Goal: Find specific page/section: Find specific page/section

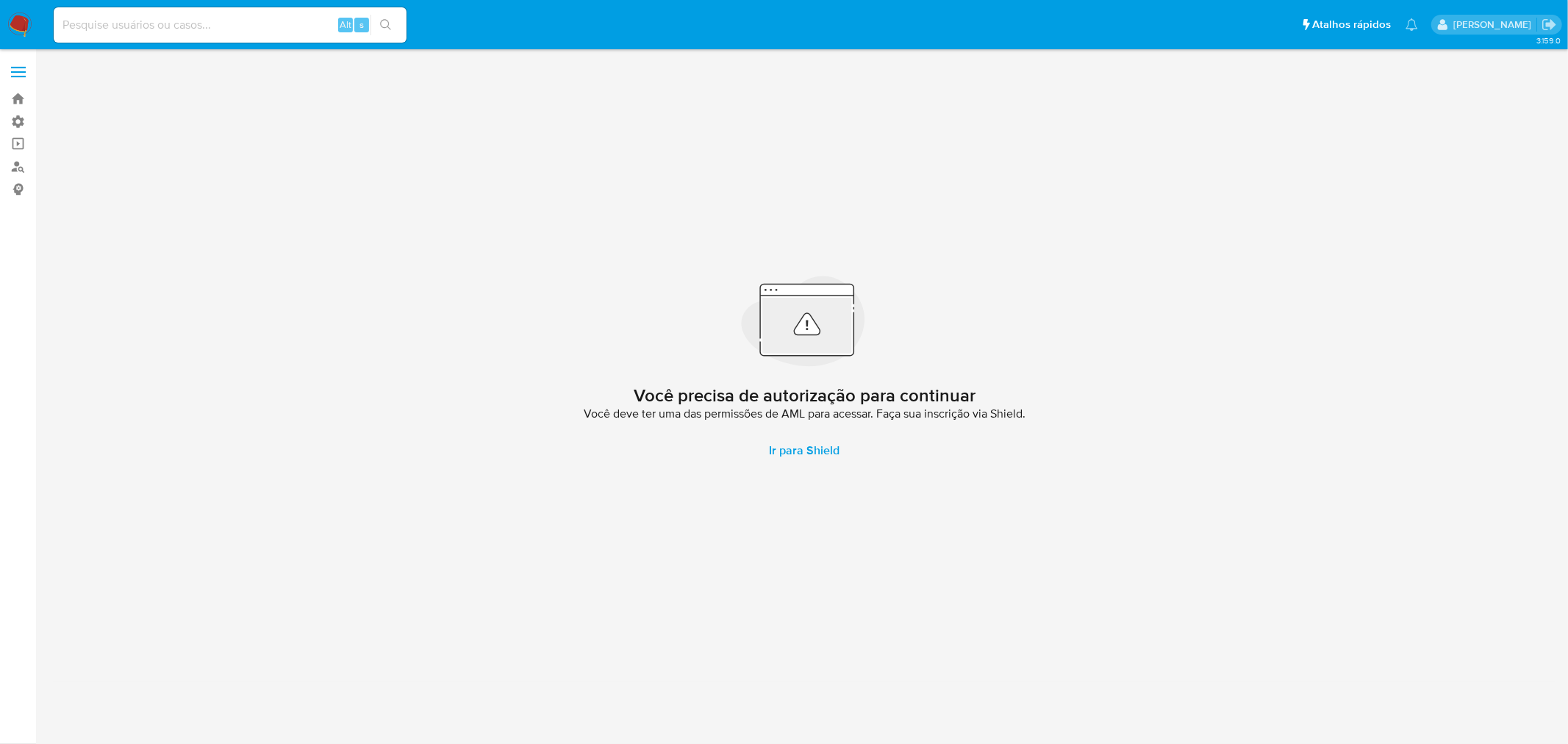
click at [21, 72] on span at bounding box center [18, 72] width 15 height 2
click at [0, 0] on input "checkbox" at bounding box center [0, 0] width 0 height 0
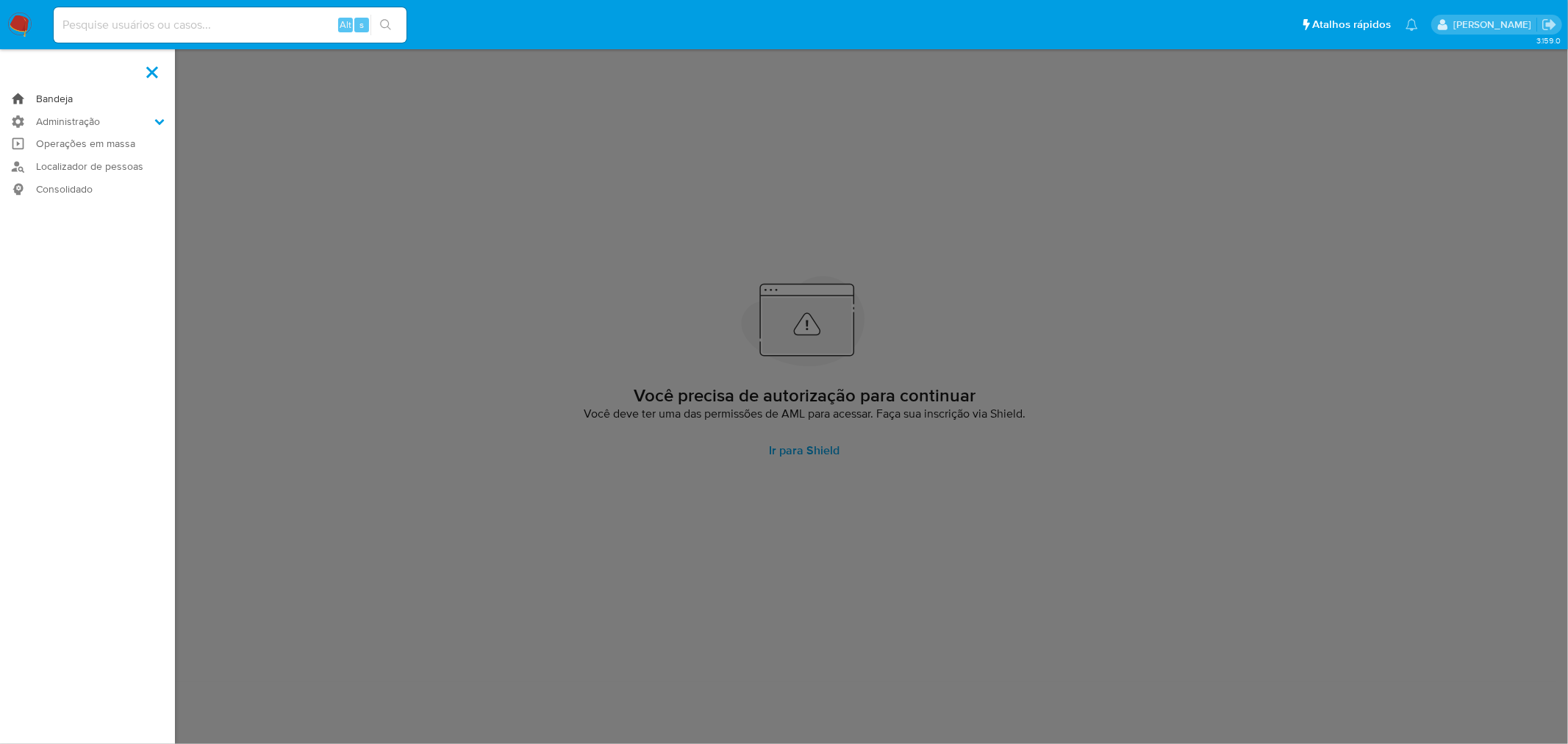
click at [63, 99] on link "Bandeja" at bounding box center [87, 99] width 175 height 23
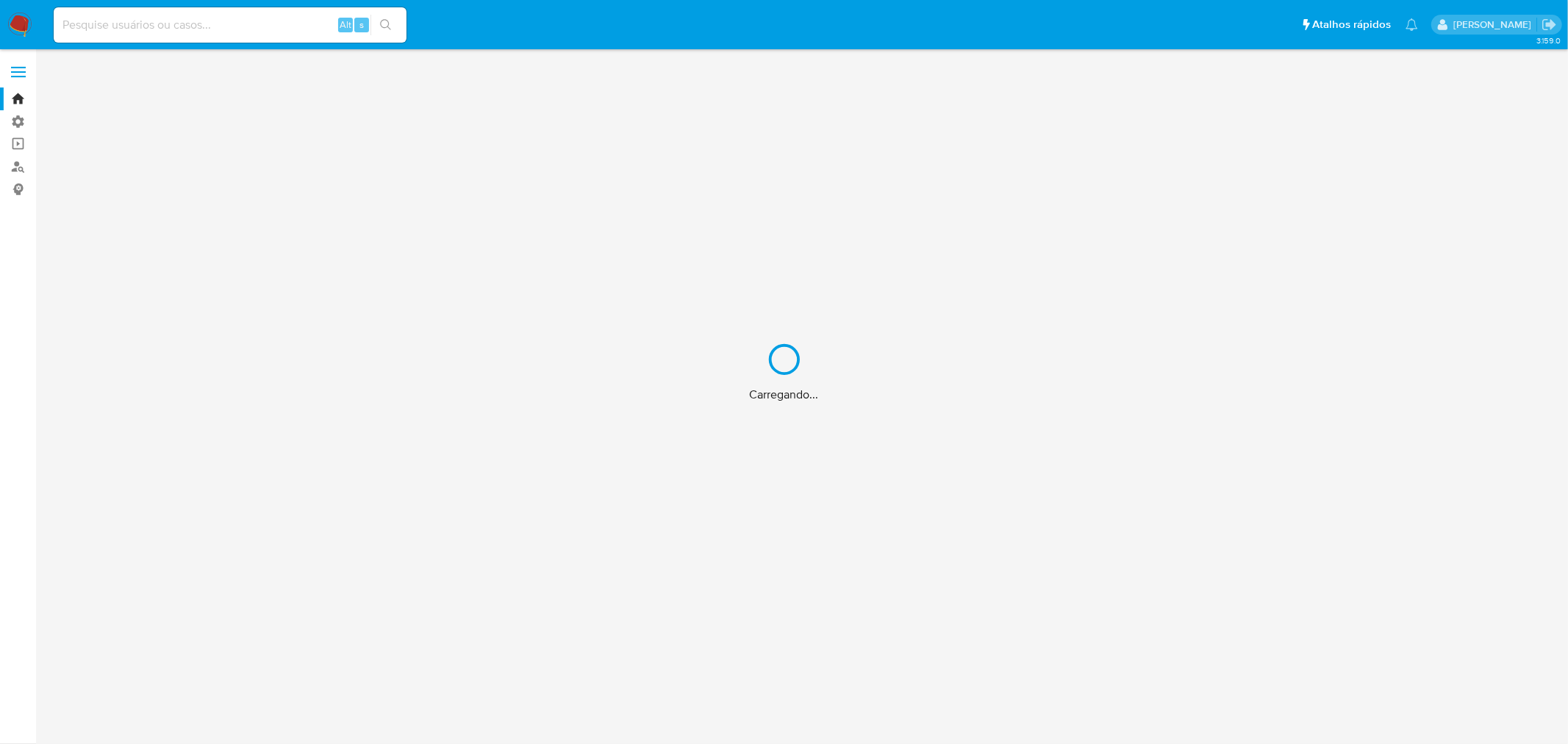
click at [122, 25] on div "Carregando..." at bounding box center [784, 372] width 1568 height 744
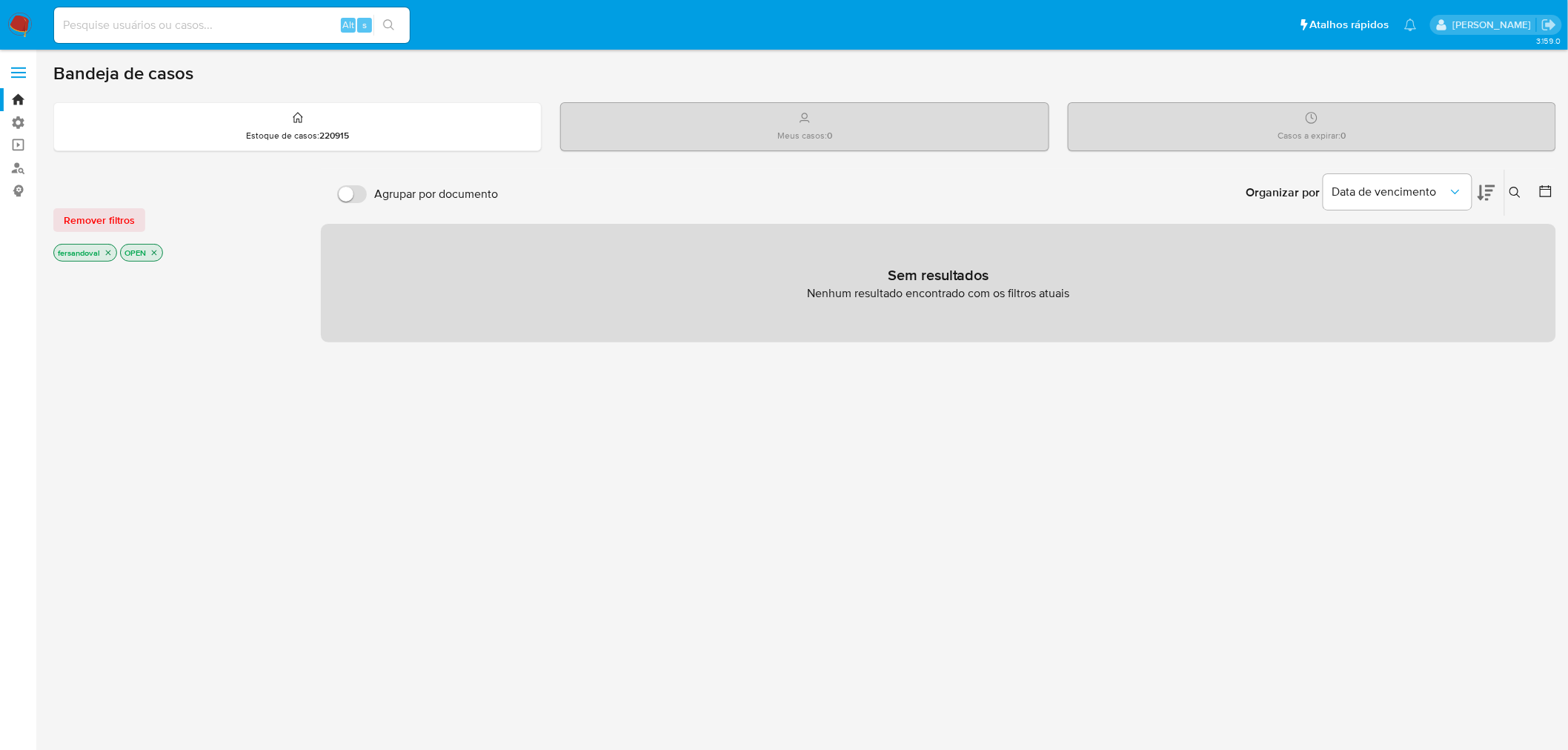
click at [131, 25] on input at bounding box center [231, 25] width 355 height 19
paste input "12491954702"
type input "12491954702"
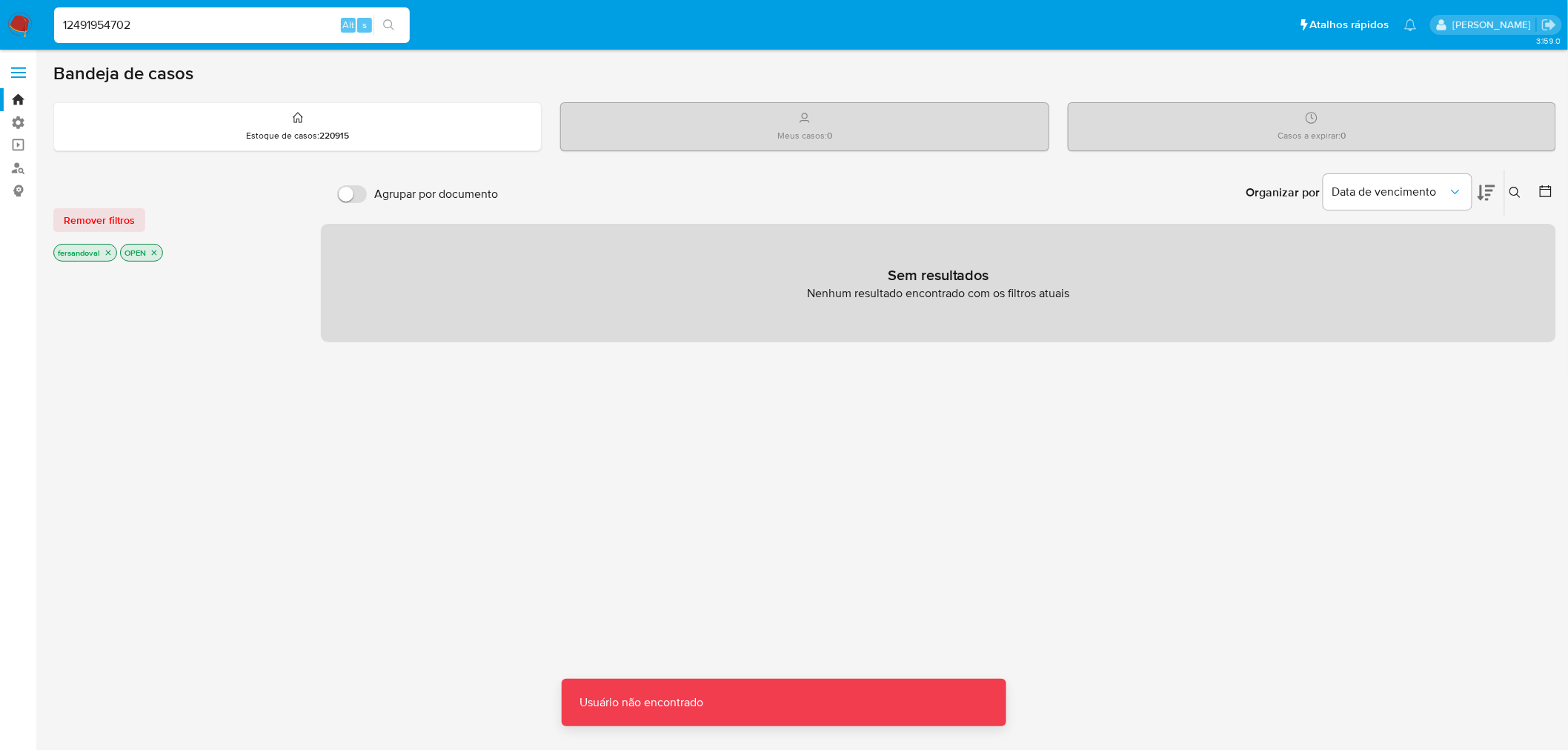
click at [389, 25] on icon "search-icon" at bounding box center [389, 25] width 12 height 12
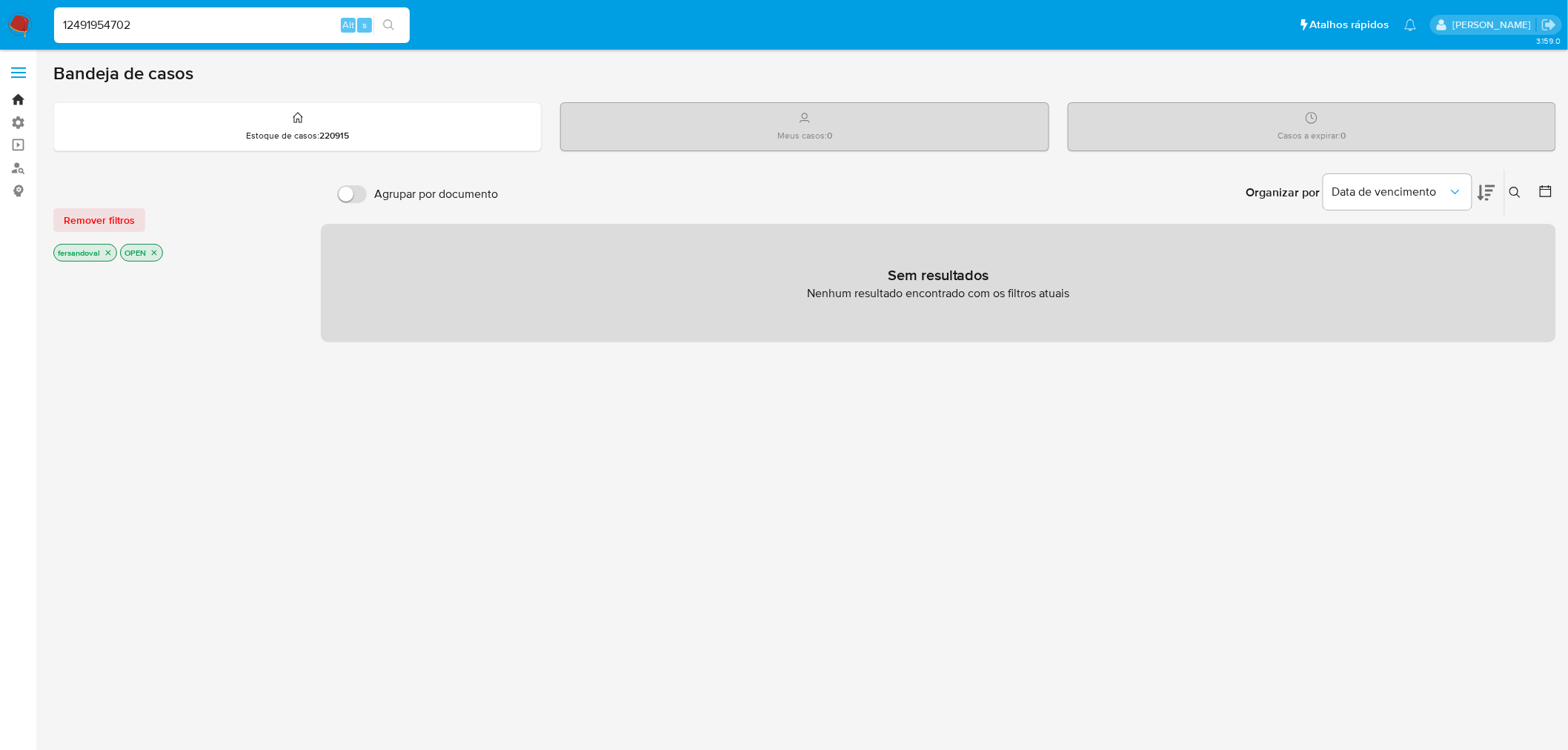
click at [19, 100] on link "Bandeja" at bounding box center [88, 99] width 177 height 23
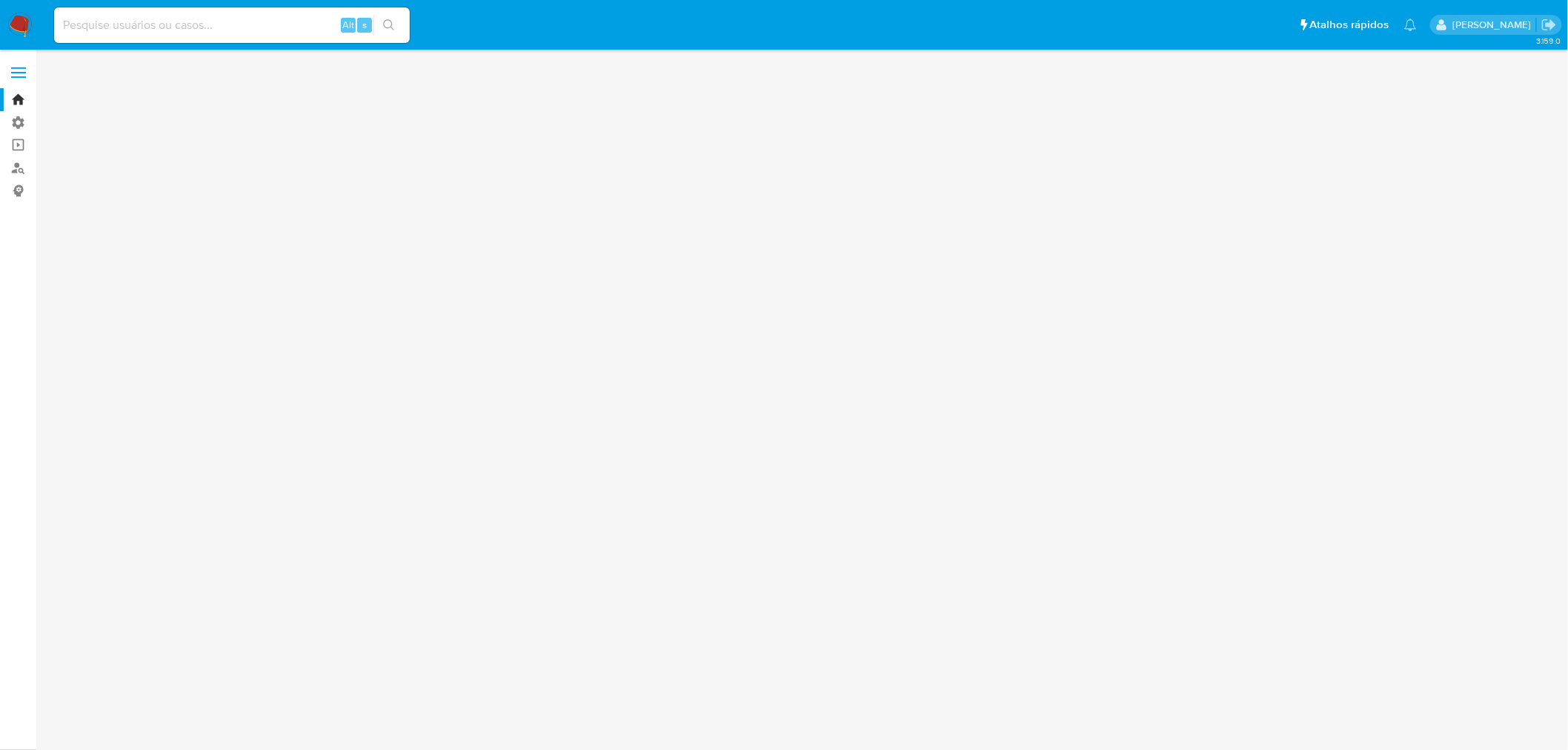
click at [168, 26] on input at bounding box center [231, 25] width 355 height 19
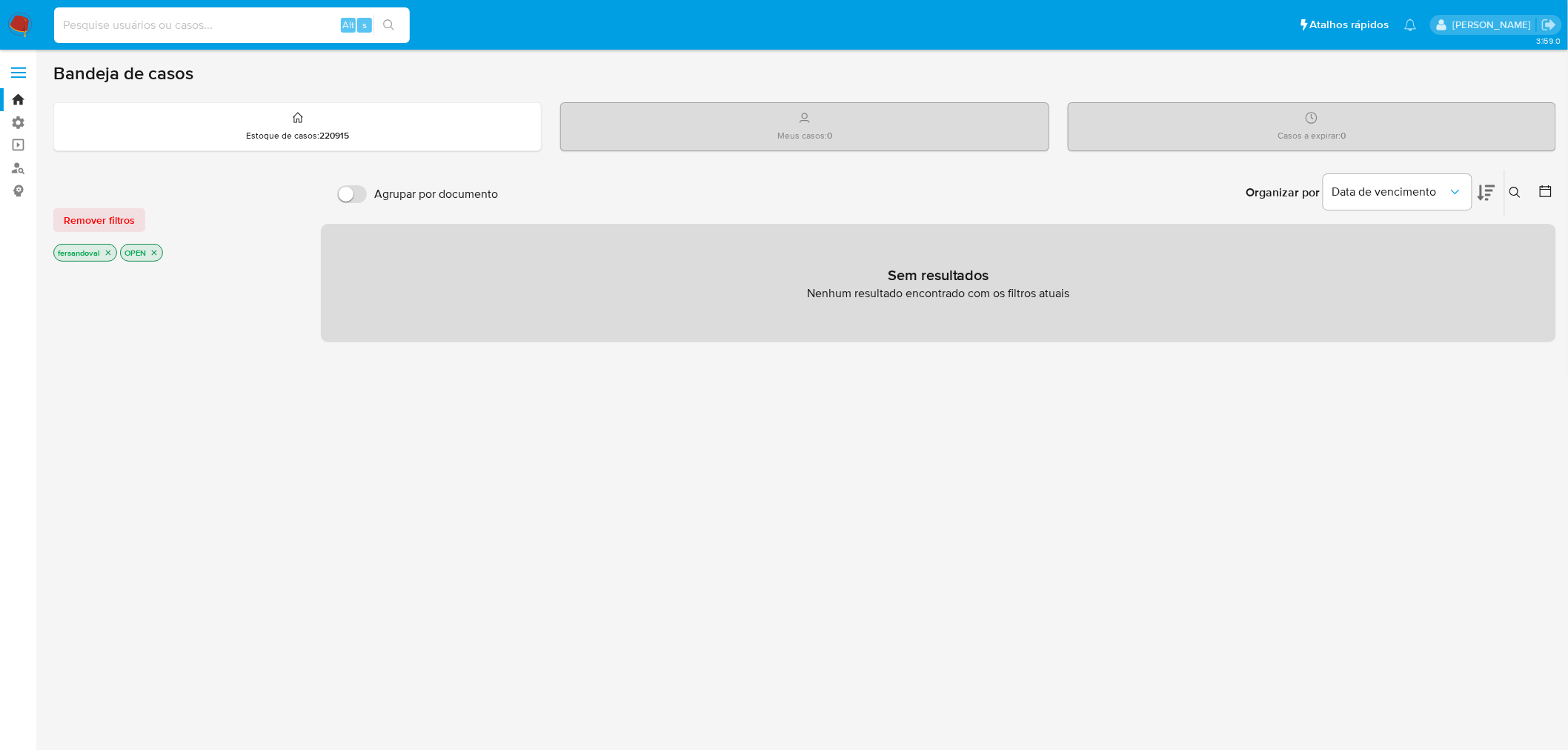
paste input "12491954702"
type input "12491954702"
click at [23, 62] on label at bounding box center [19, 72] width 37 height 31
click at [0, 0] on input "checkbox" at bounding box center [0, 0] width 0 height 0
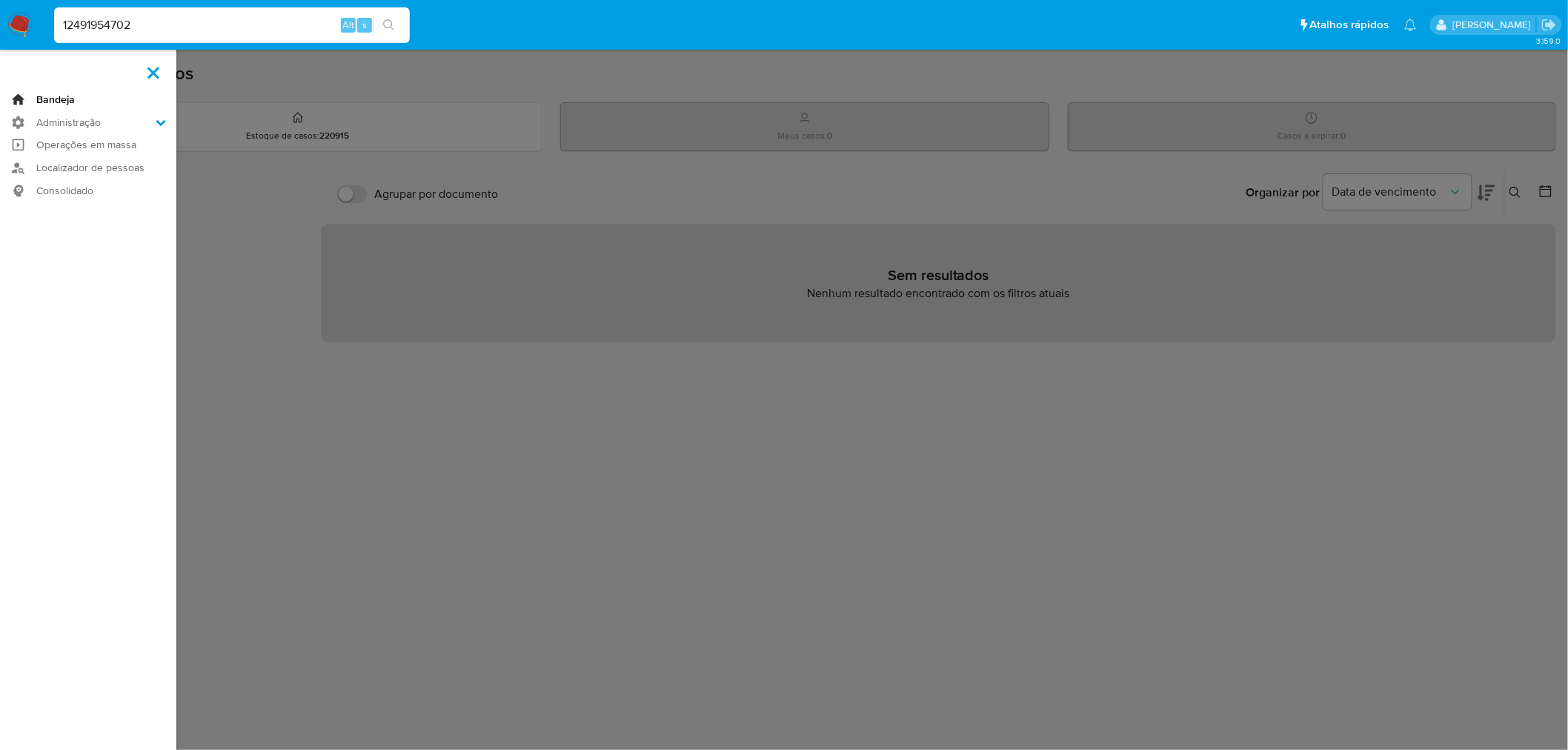
click at [43, 102] on link "Bandeja" at bounding box center [88, 99] width 177 height 23
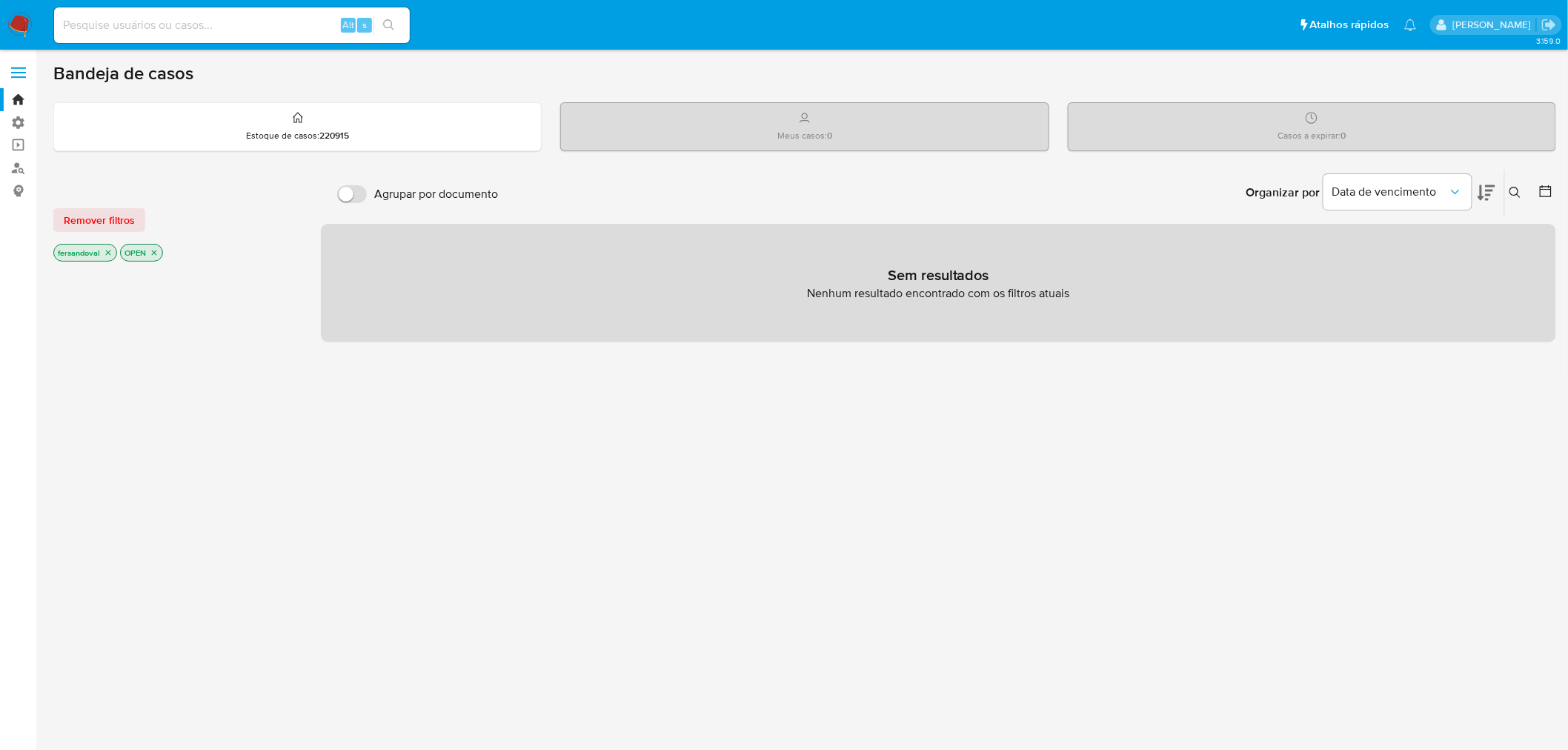
click at [17, 20] on img at bounding box center [20, 25] width 25 height 25
click at [187, 15] on input at bounding box center [231, 25] width 355 height 19
paste input "12491954702"
type input "12491954702"
click at [390, 20] on icon "search-icon" at bounding box center [389, 25] width 11 height 11
